Goal: Find specific page/section: Find specific page/section

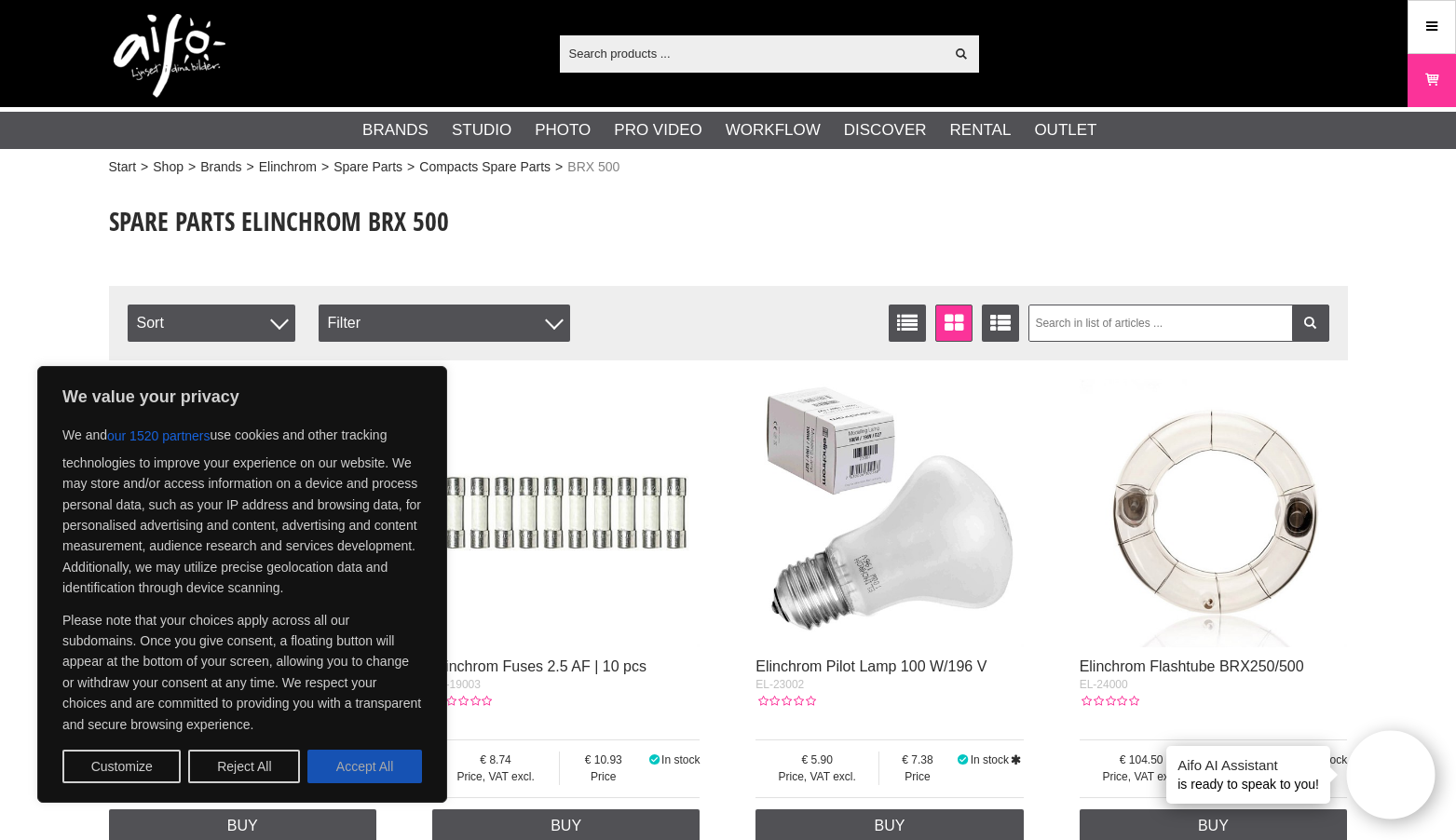
click at [379, 767] on button "Accept All" at bounding box center [365, 766] width 114 height 34
checkbox input "true"
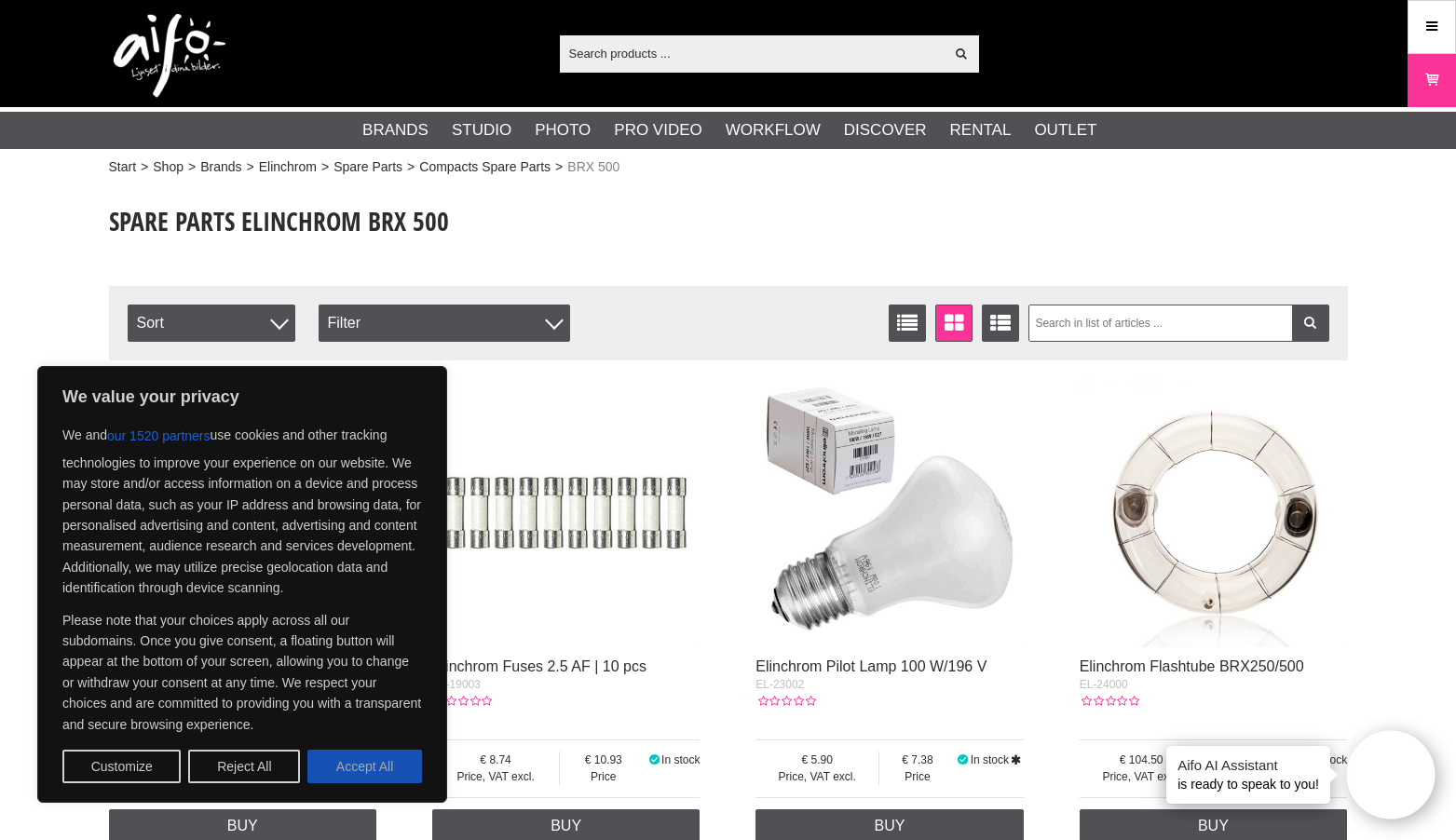
checkbox input "true"
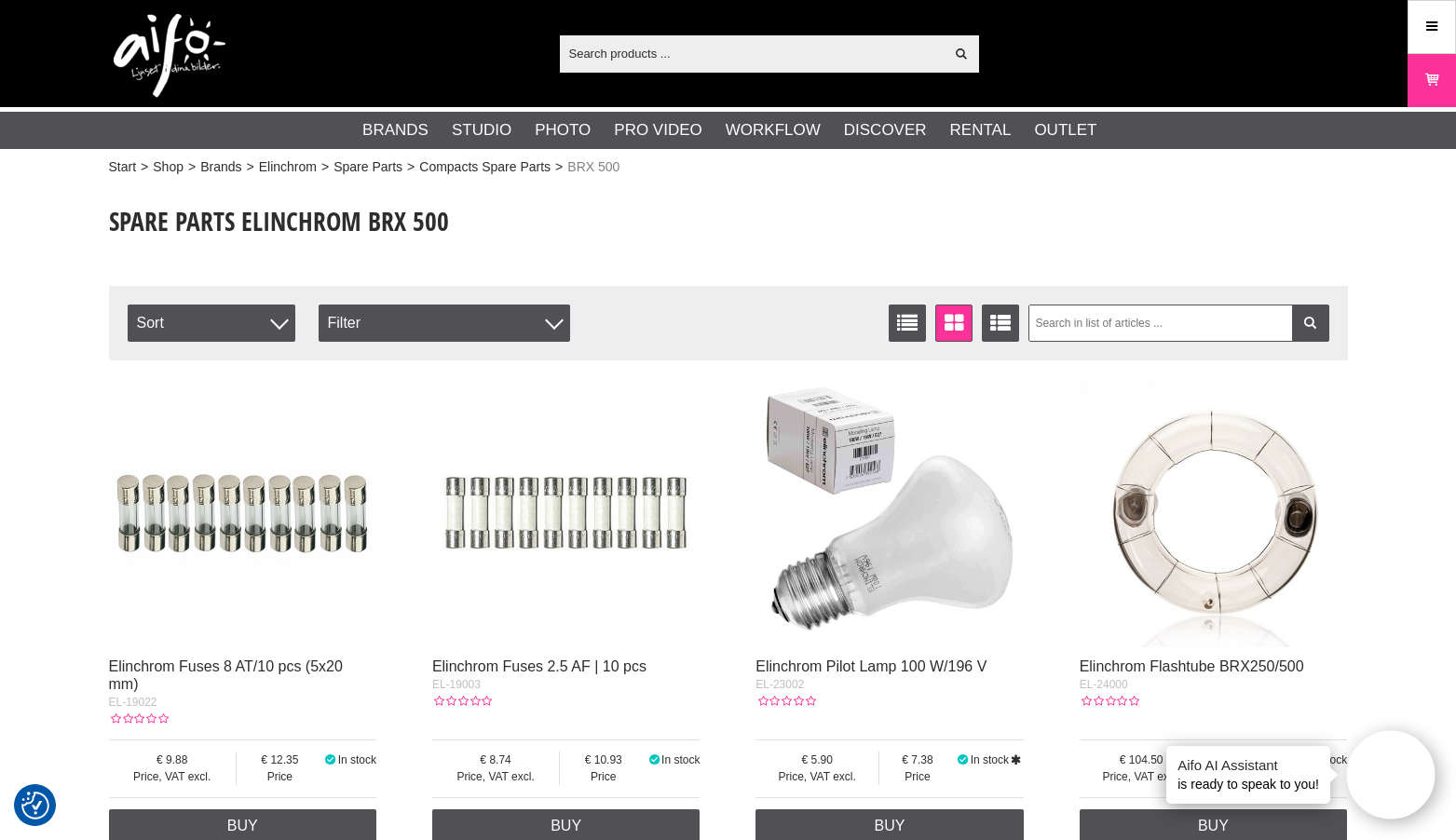
scroll to position [25, 0]
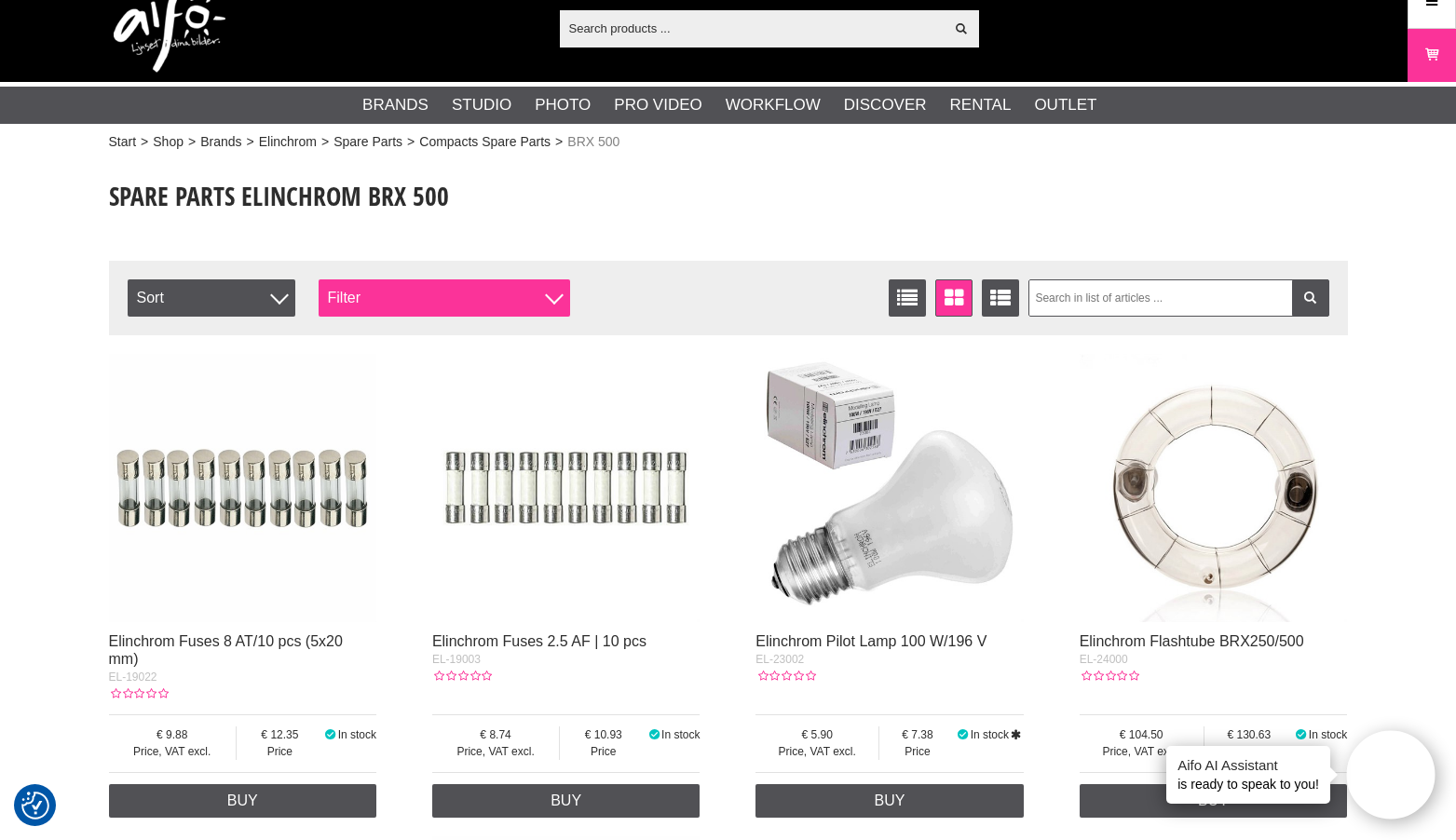
click at [510, 291] on div "Filter" at bounding box center [443, 298] width 251 height 37
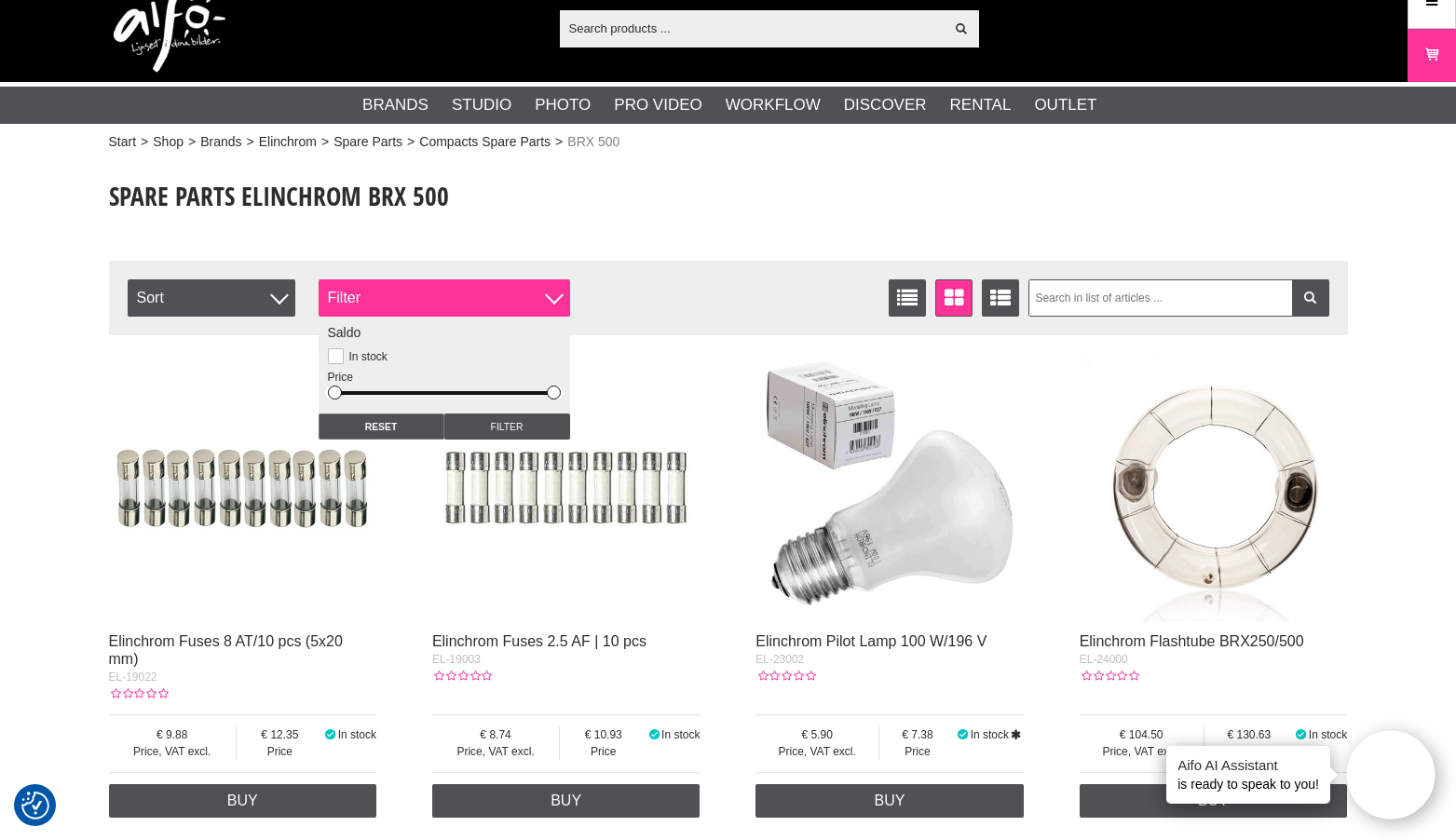
click at [510, 291] on div "Filter" at bounding box center [443, 298] width 251 height 37
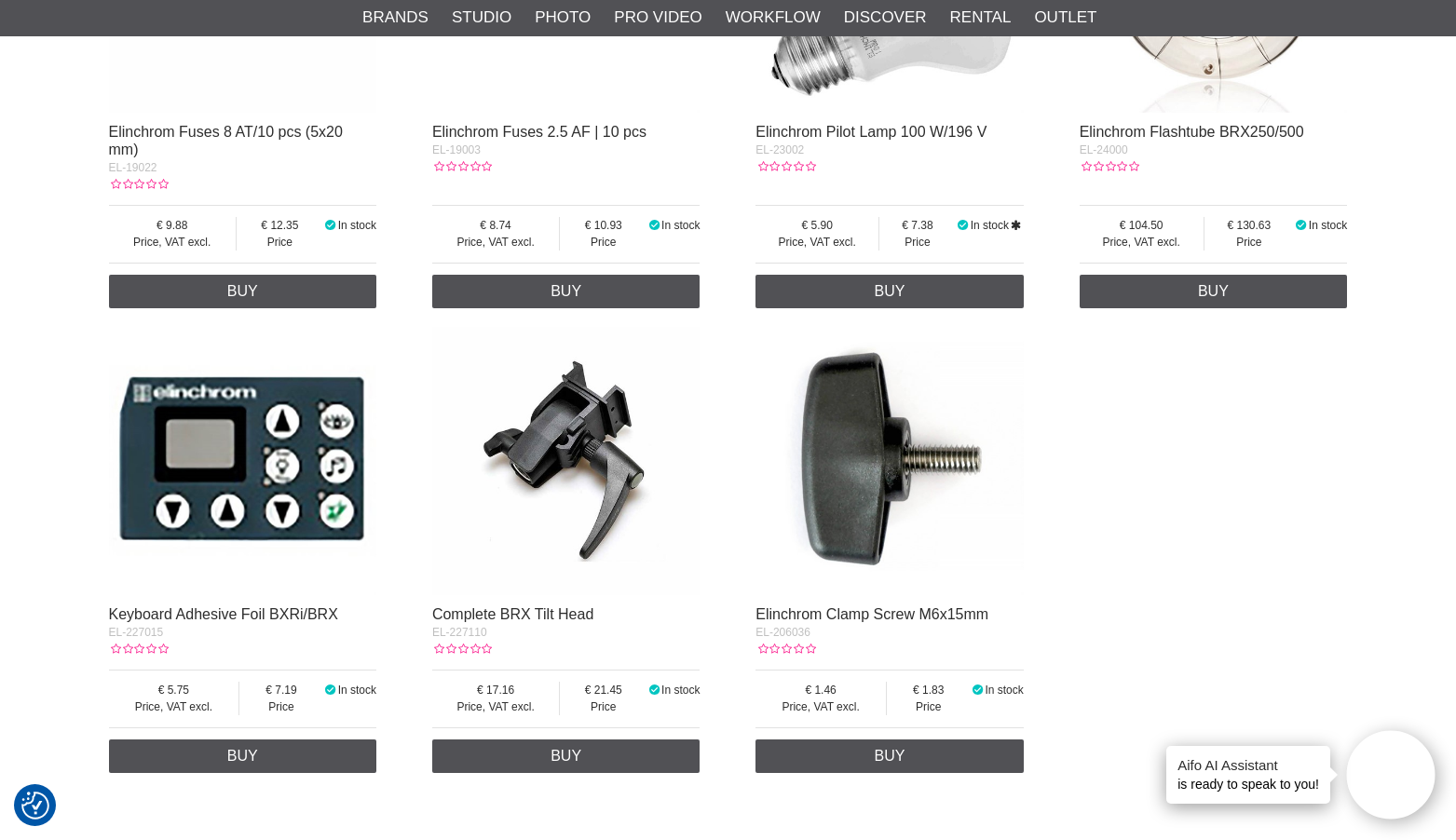
scroll to position [687, 0]
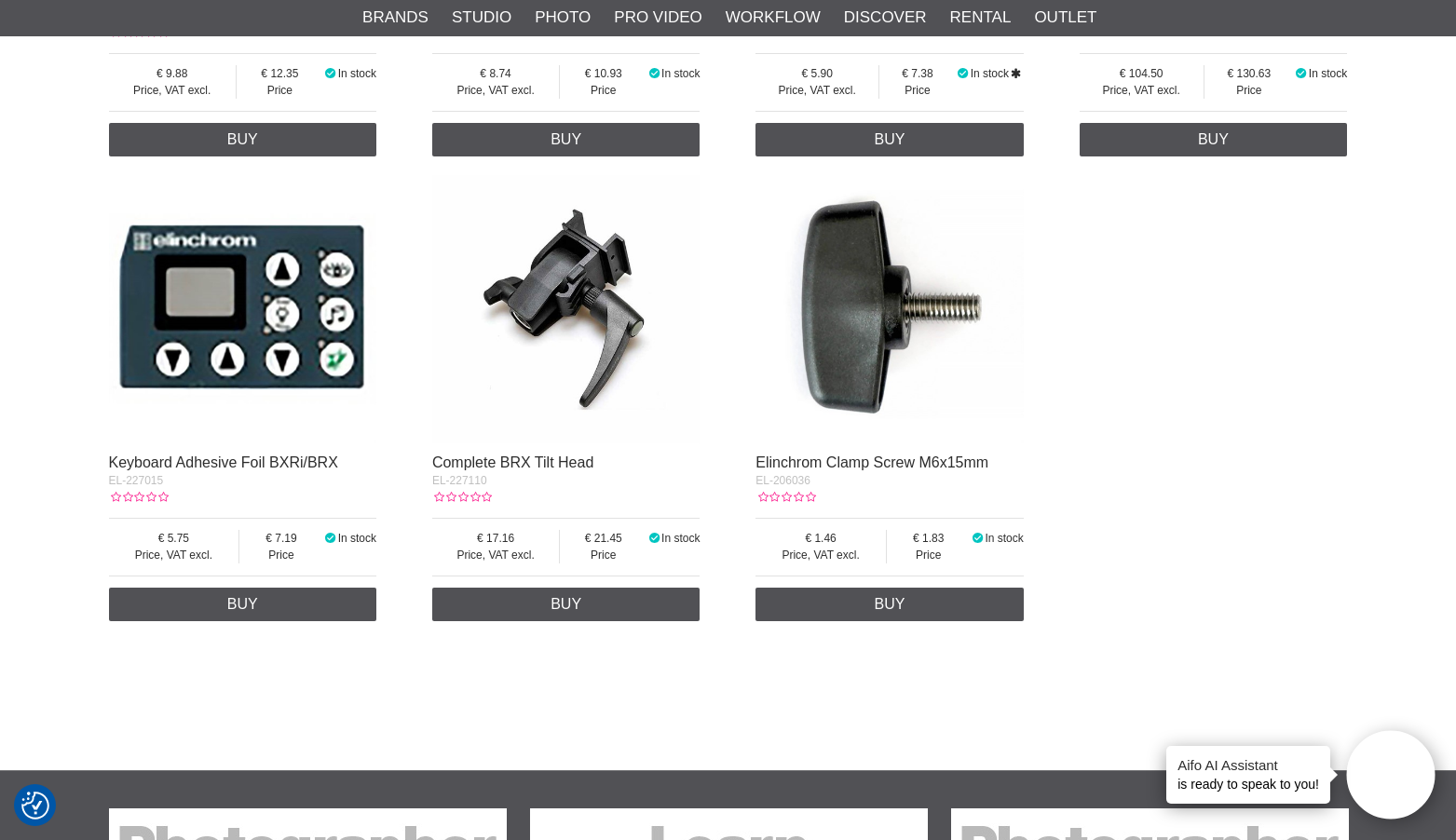
click at [283, 249] on img at bounding box center [243, 308] width 268 height 268
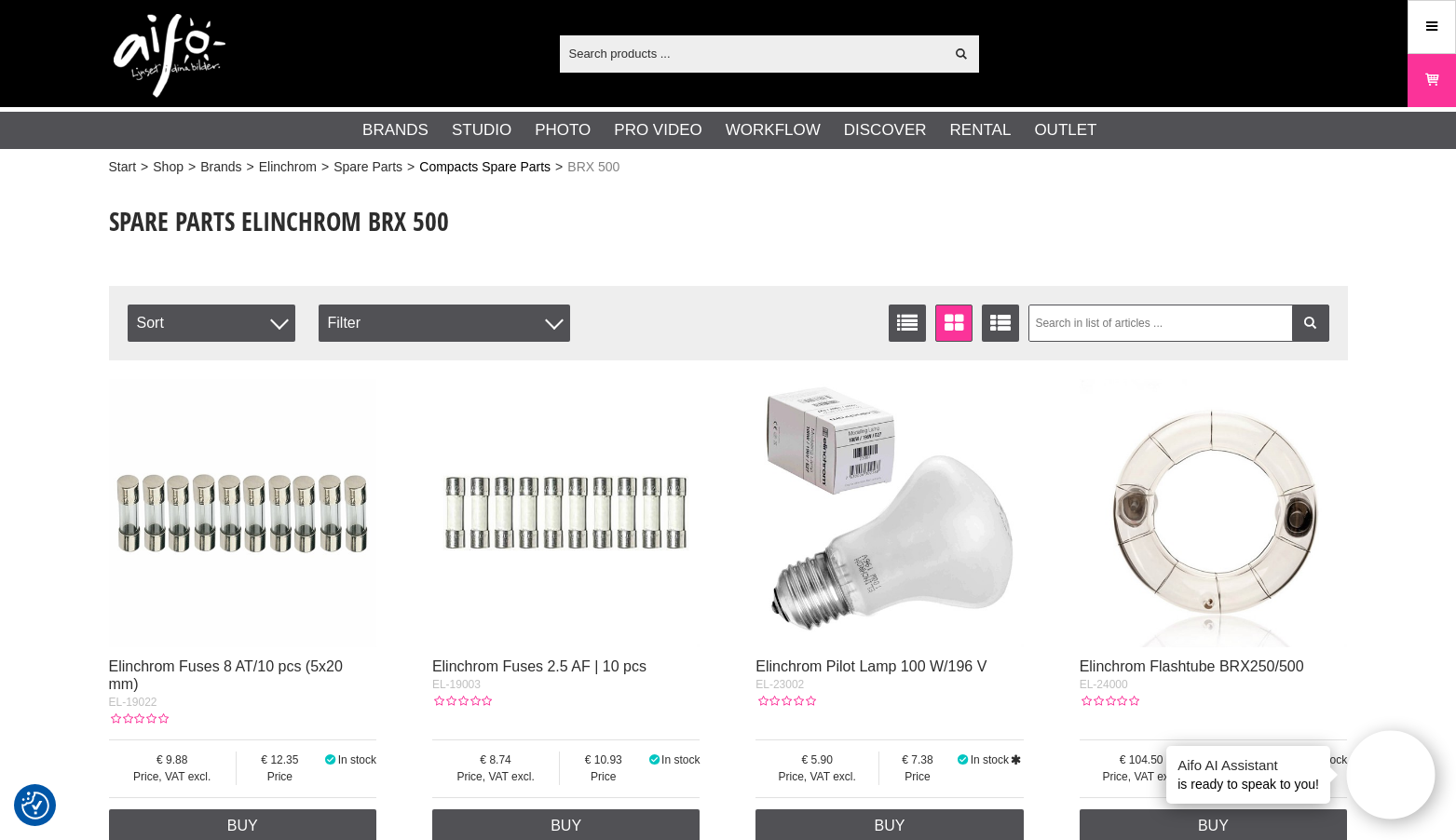
click at [512, 171] on link "Compacts Spare Parts" at bounding box center [484, 167] width 131 height 19
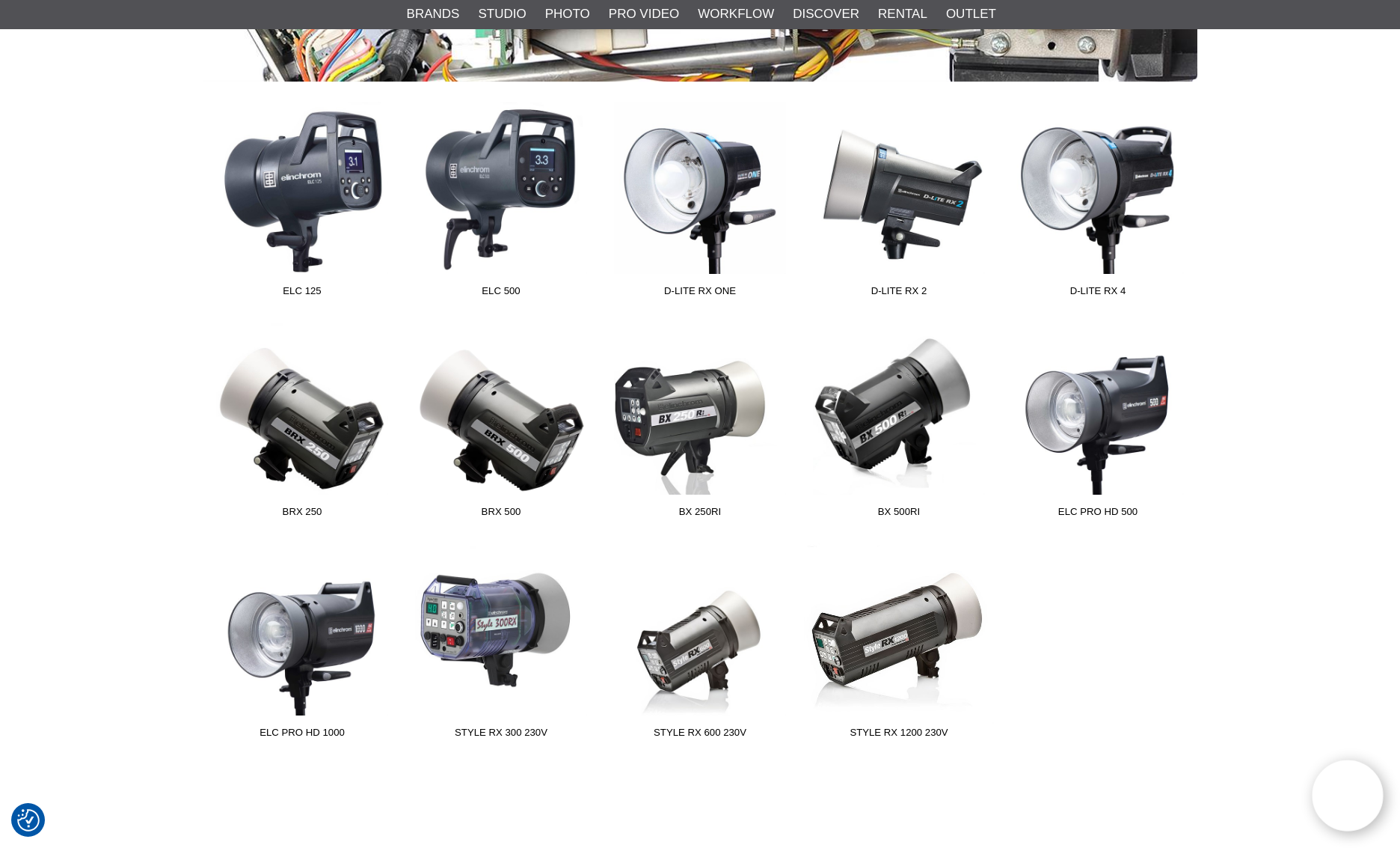
scroll to position [327, 0]
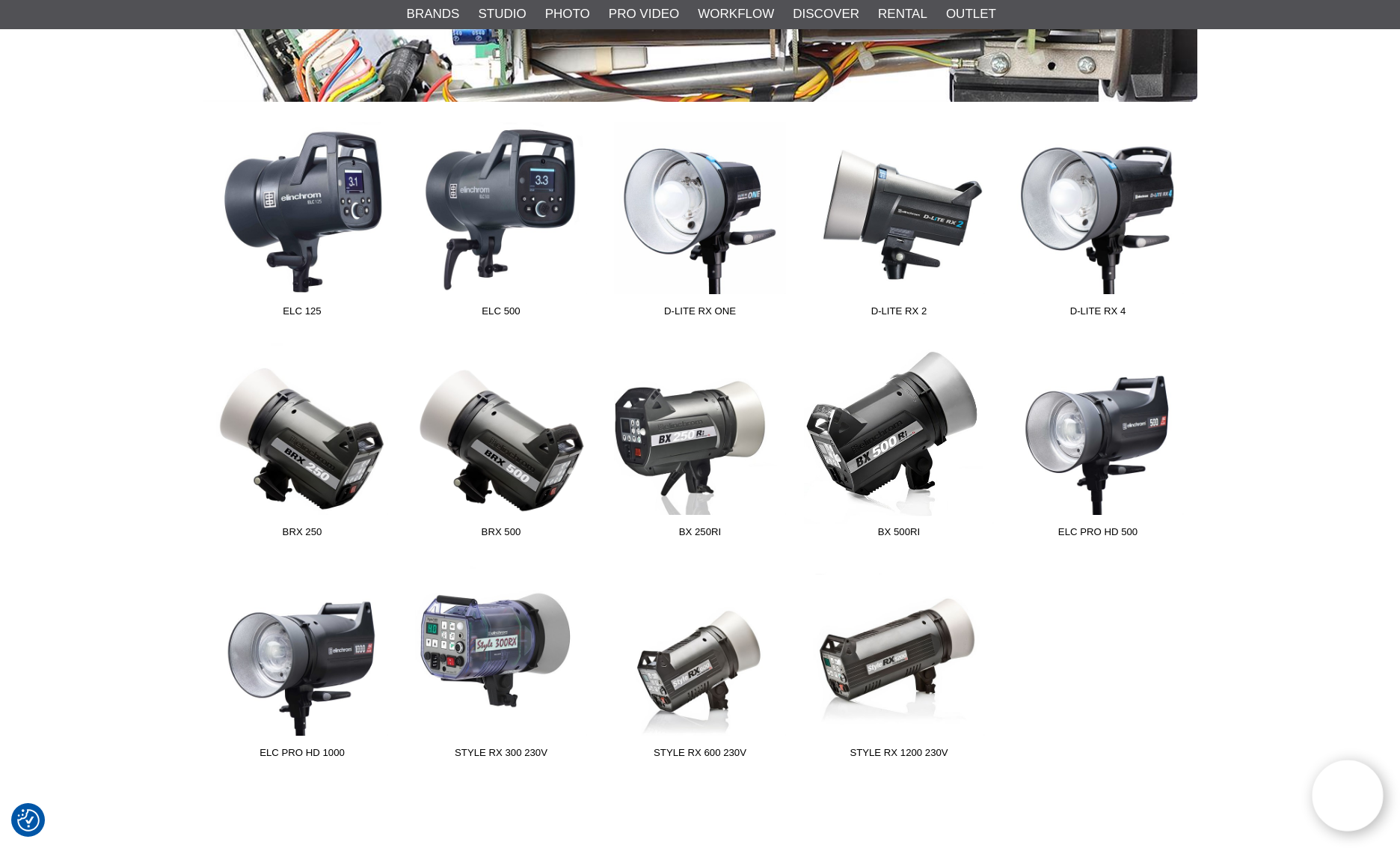
click at [883, 450] on link "BX 500Ri" at bounding box center [898, 443] width 199 height 202
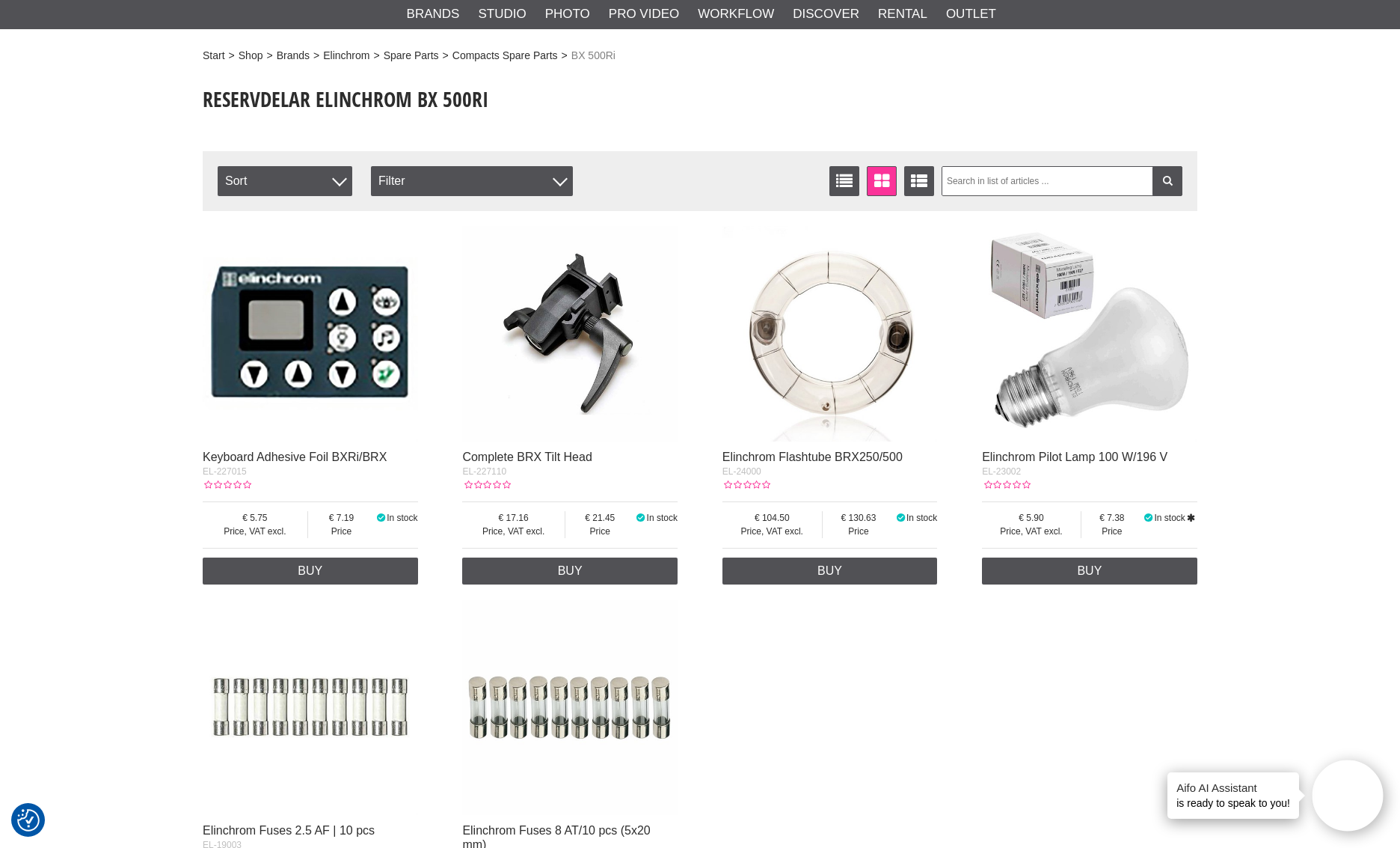
scroll to position [104, 0]
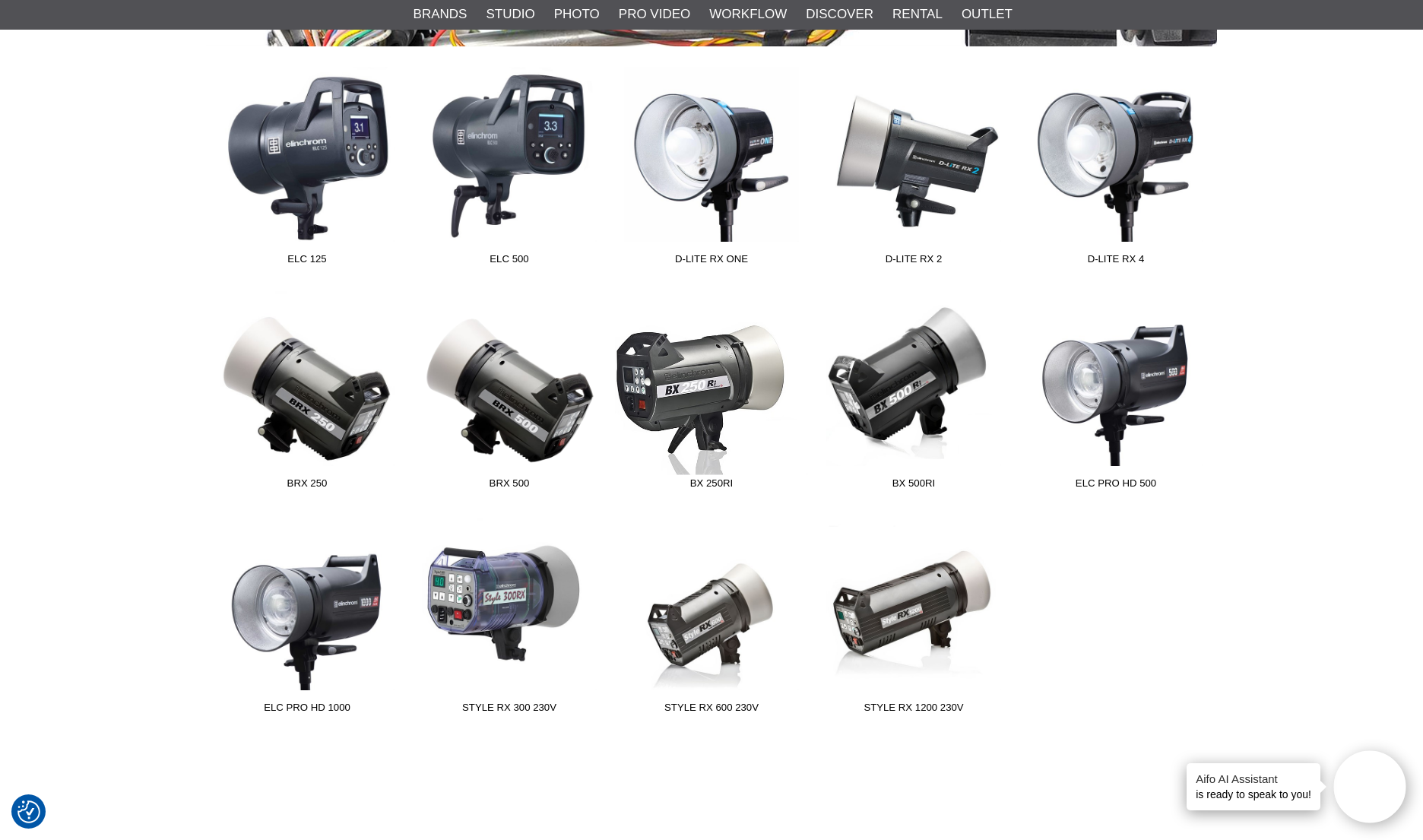
scroll to position [364, 0]
